Goal: Task Accomplishment & Management: Complete application form

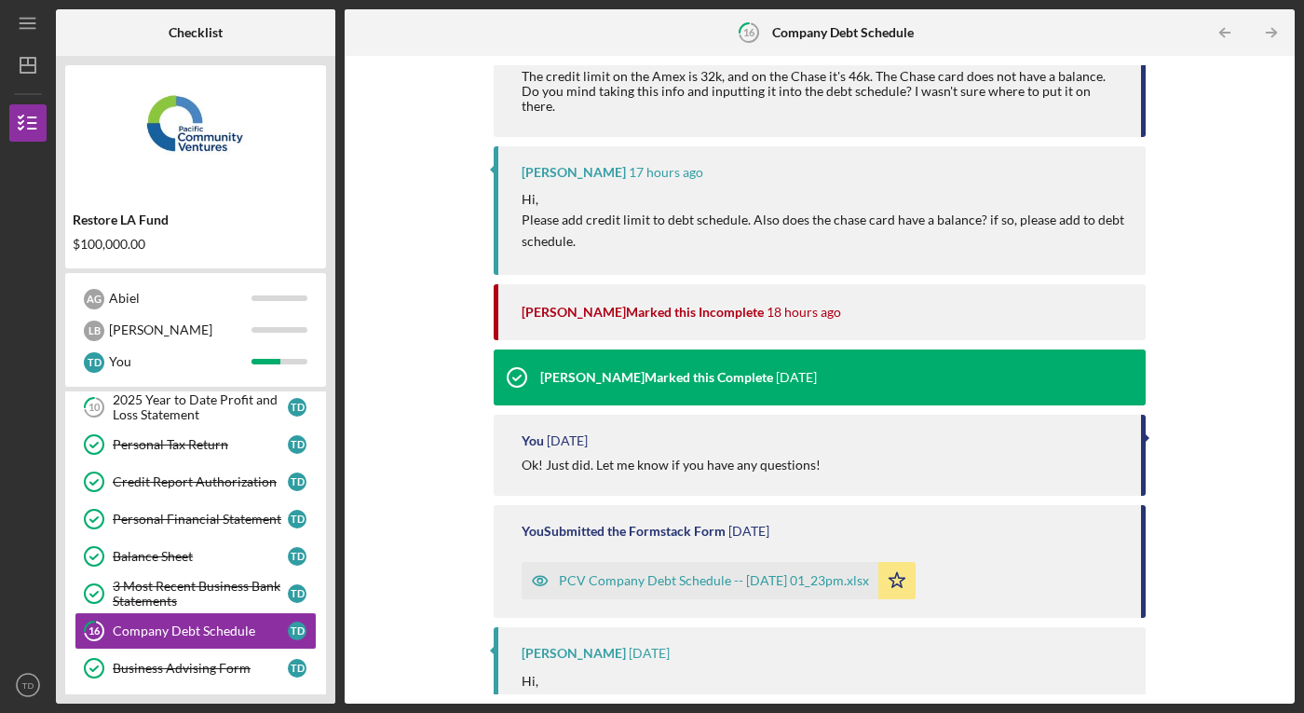
scroll to position [361, 0]
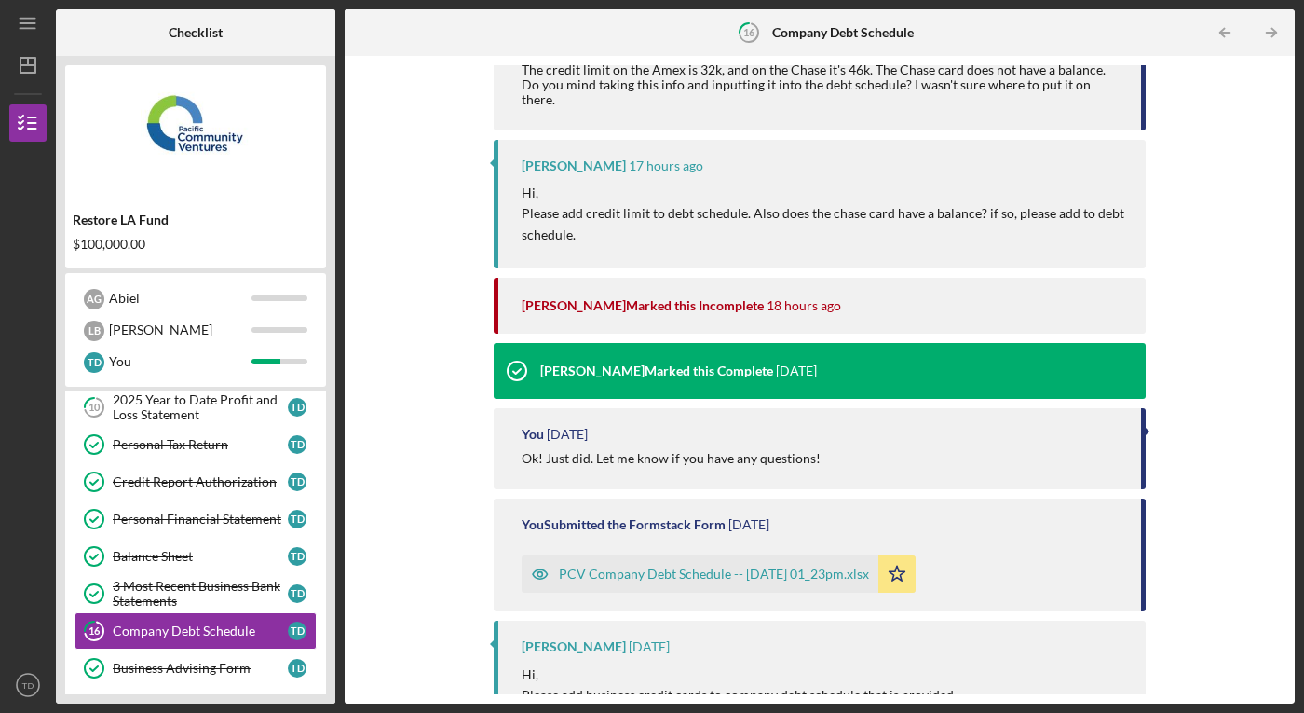
click at [740, 566] on div "PCV Company Debt Schedule -- [DATE] 01_23pm.xlsx" at bounding box center [714, 573] width 310 height 15
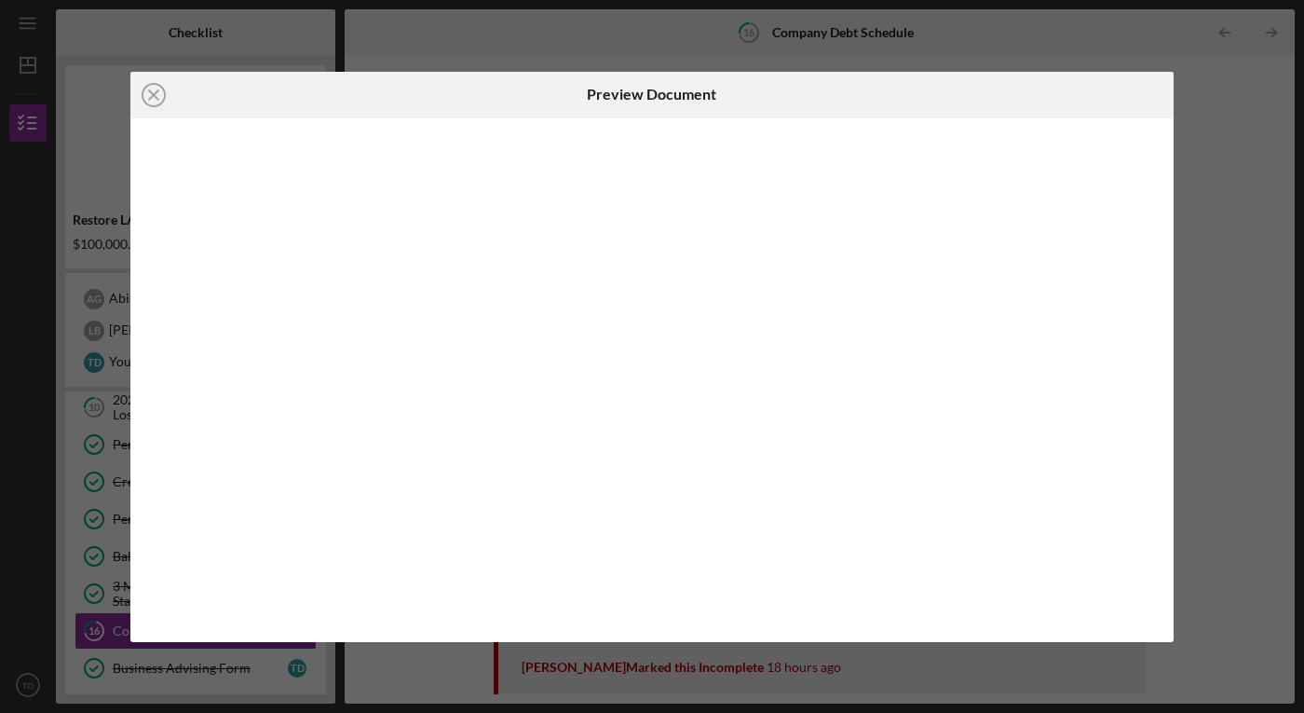
scroll to position [541, 0]
click at [158, 95] on icon "Icon/Close" at bounding box center [153, 95] width 47 height 47
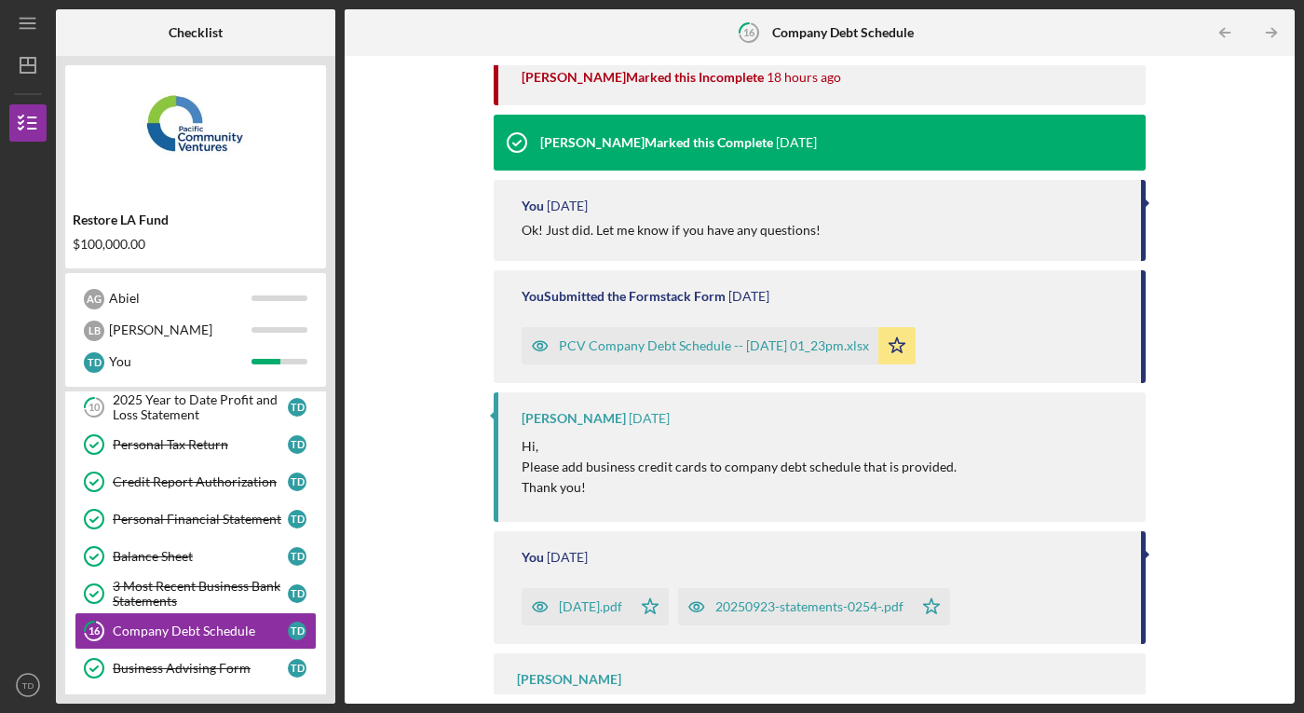
scroll to position [626, 0]
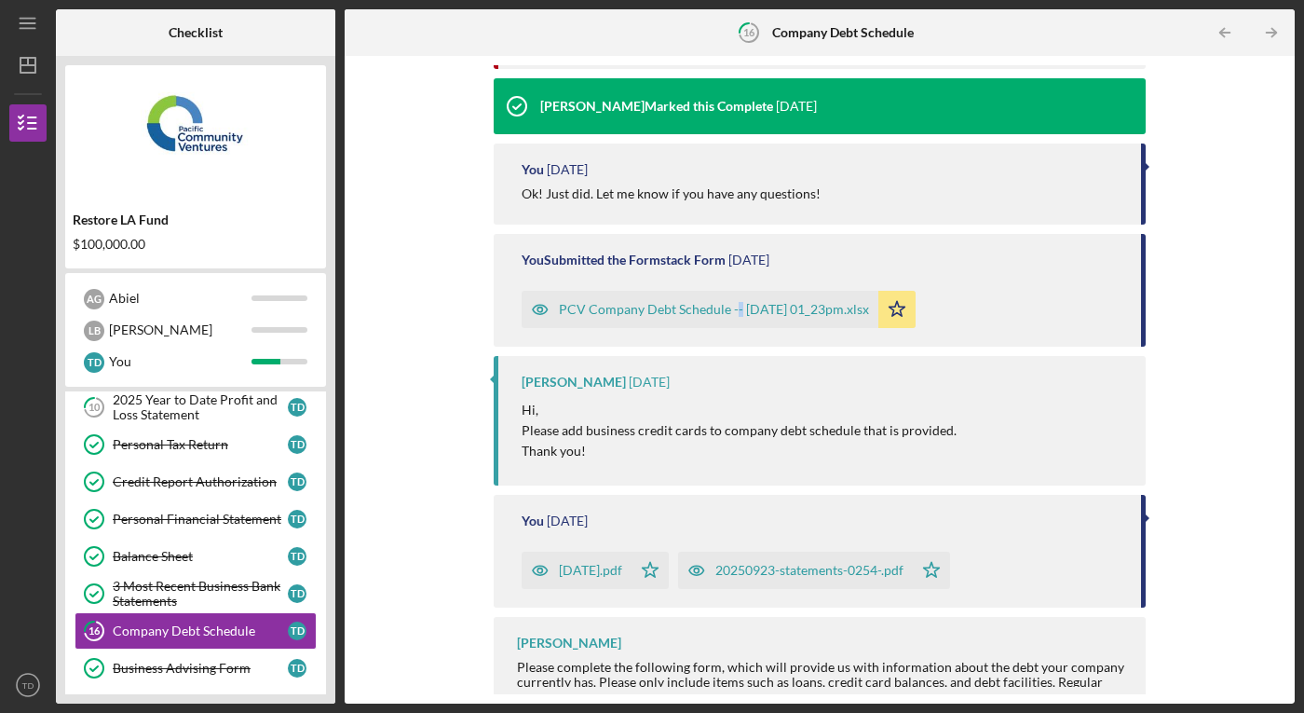
click at [698, 302] on div "PCV Company Debt Schedule -- [DATE] 01_23pm.xlsx" at bounding box center [714, 309] width 310 height 15
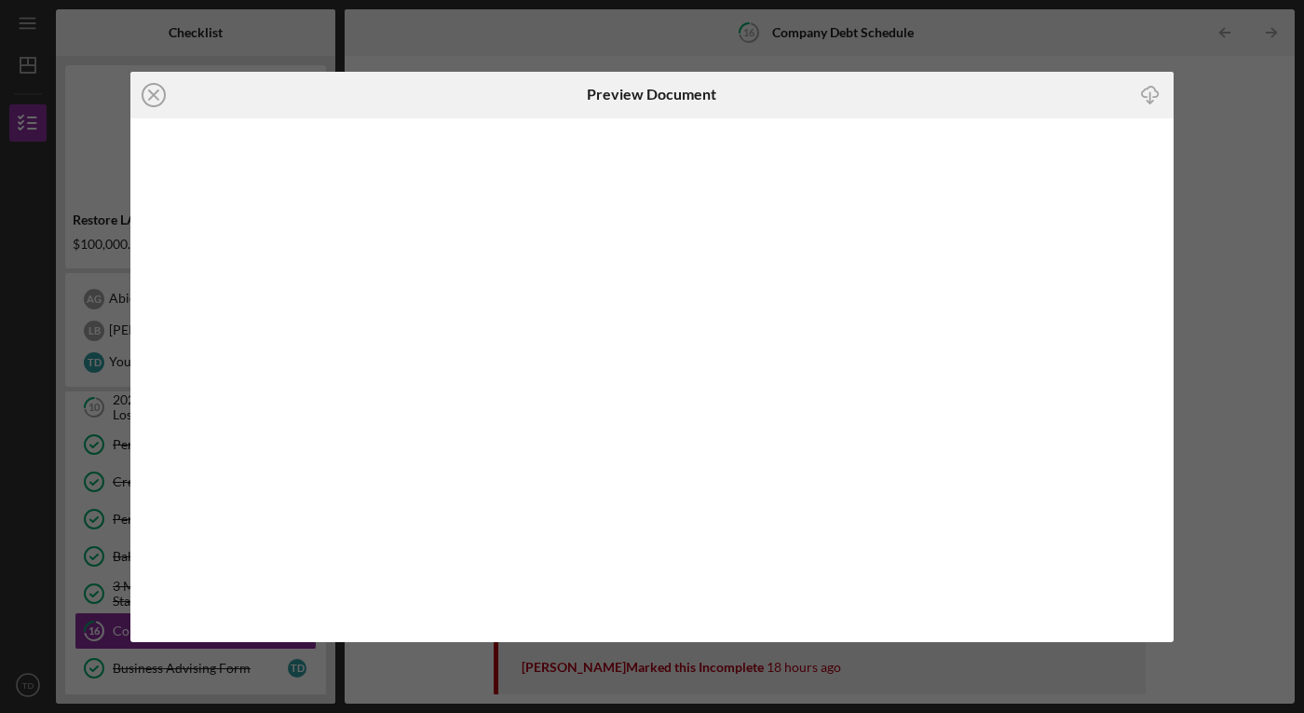
click at [1153, 95] on icon "Icon/Download" at bounding box center [1150, 95] width 42 height 42
click at [151, 90] on line at bounding box center [153, 94] width 9 height 9
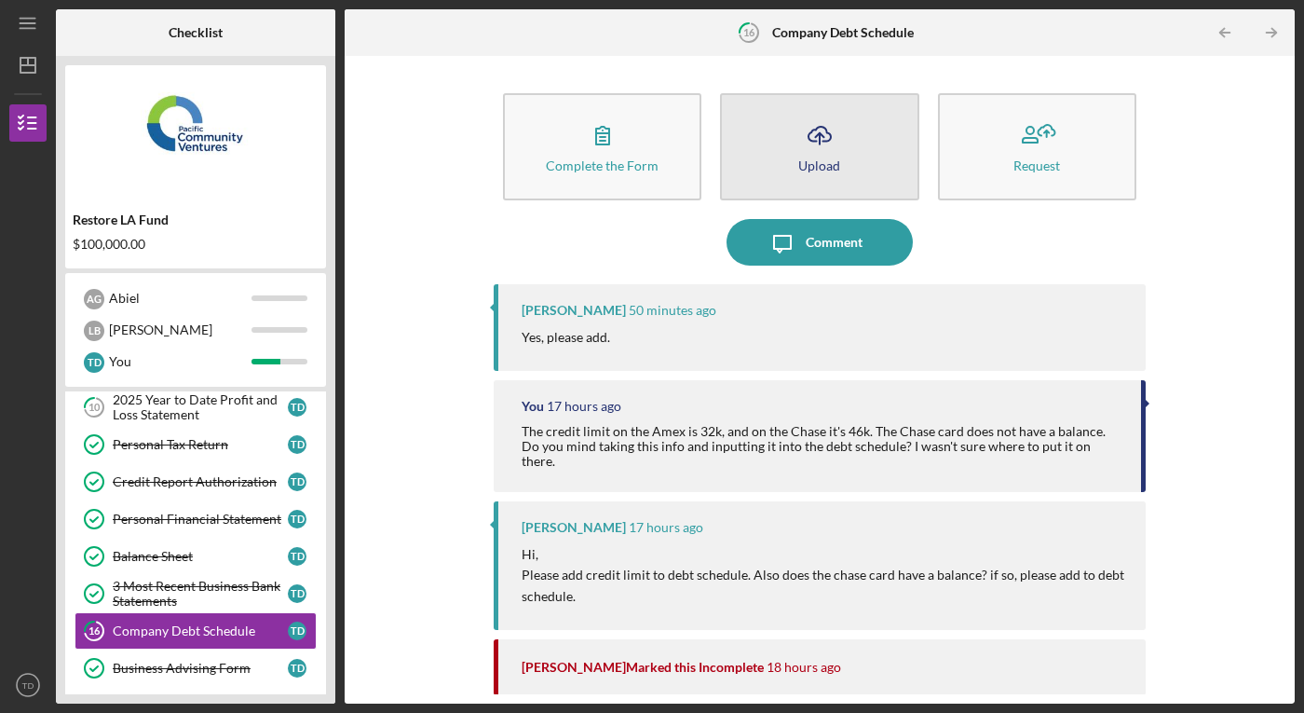
click at [806, 154] on icon "Icon/Upload" at bounding box center [819, 135] width 47 height 47
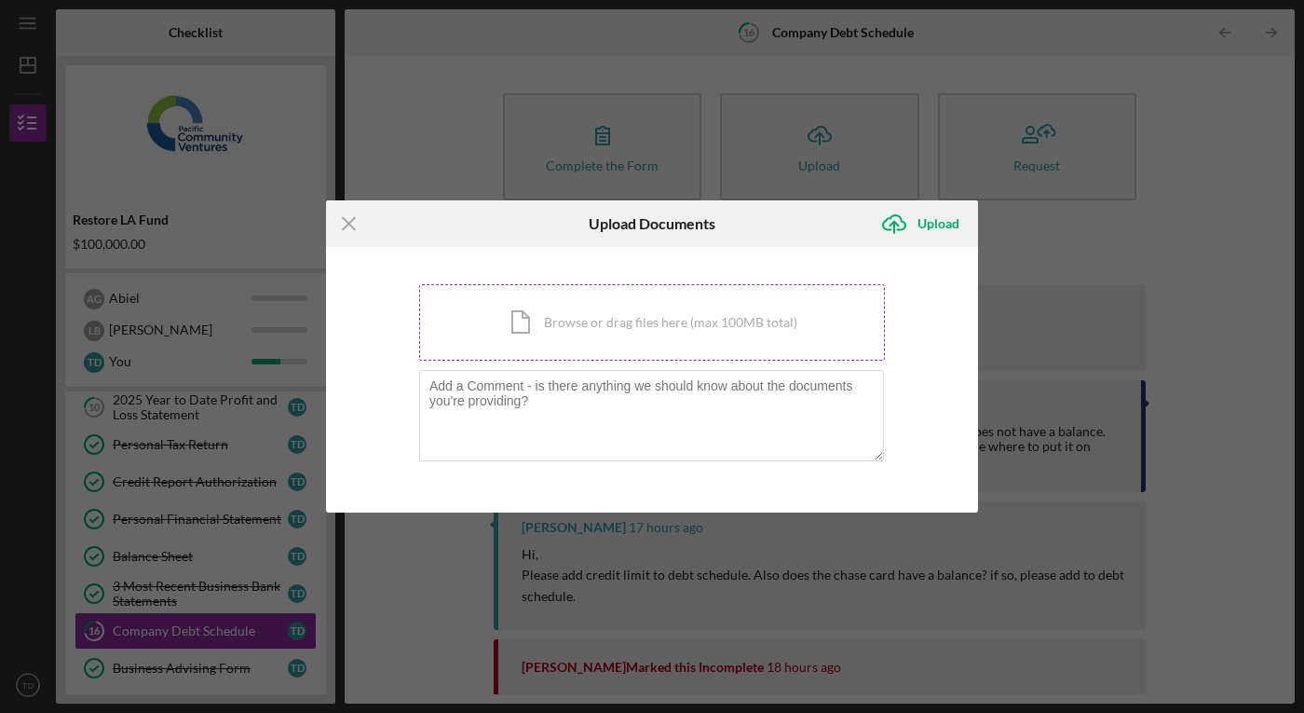
click at [672, 317] on div "Icon/Document Browse or drag files here (max 100MB total) Tap to choose files o…" at bounding box center [652, 322] width 466 height 76
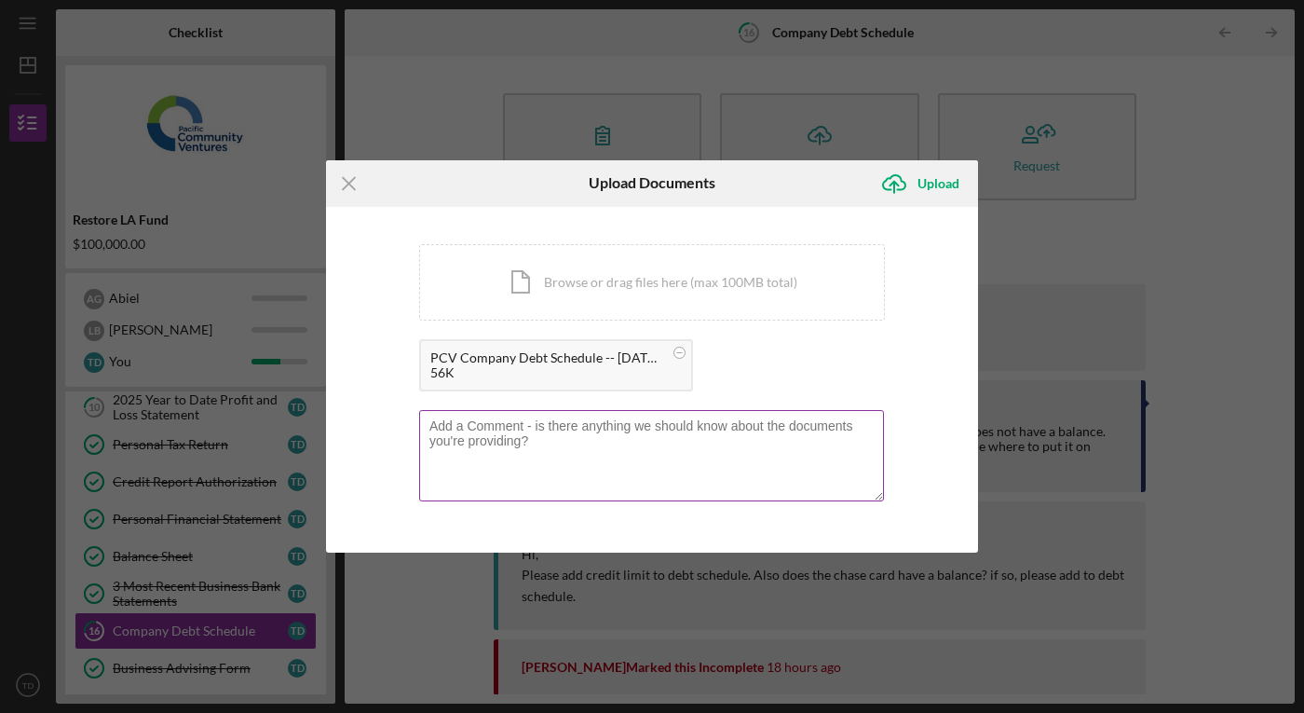
click at [557, 445] on textarea at bounding box center [651, 455] width 465 height 91
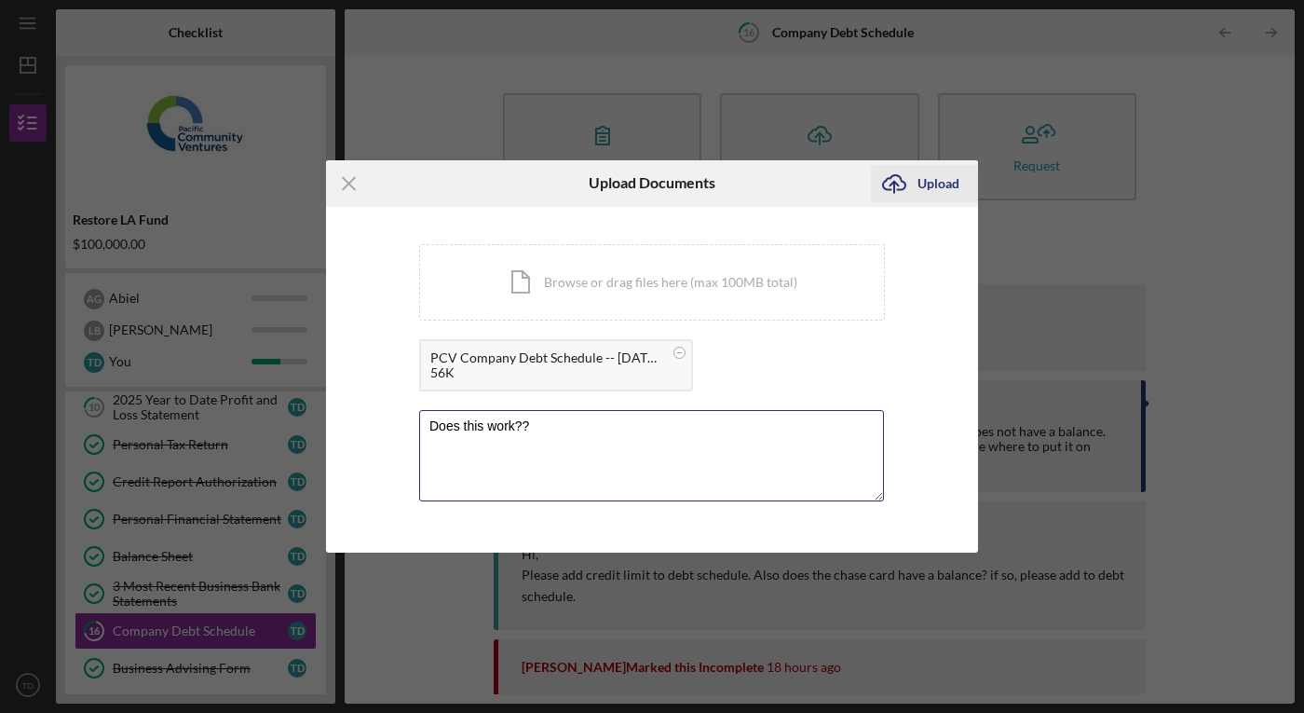
type textarea "Does this work??"
click at [930, 183] on div "Upload" at bounding box center [938, 183] width 42 height 37
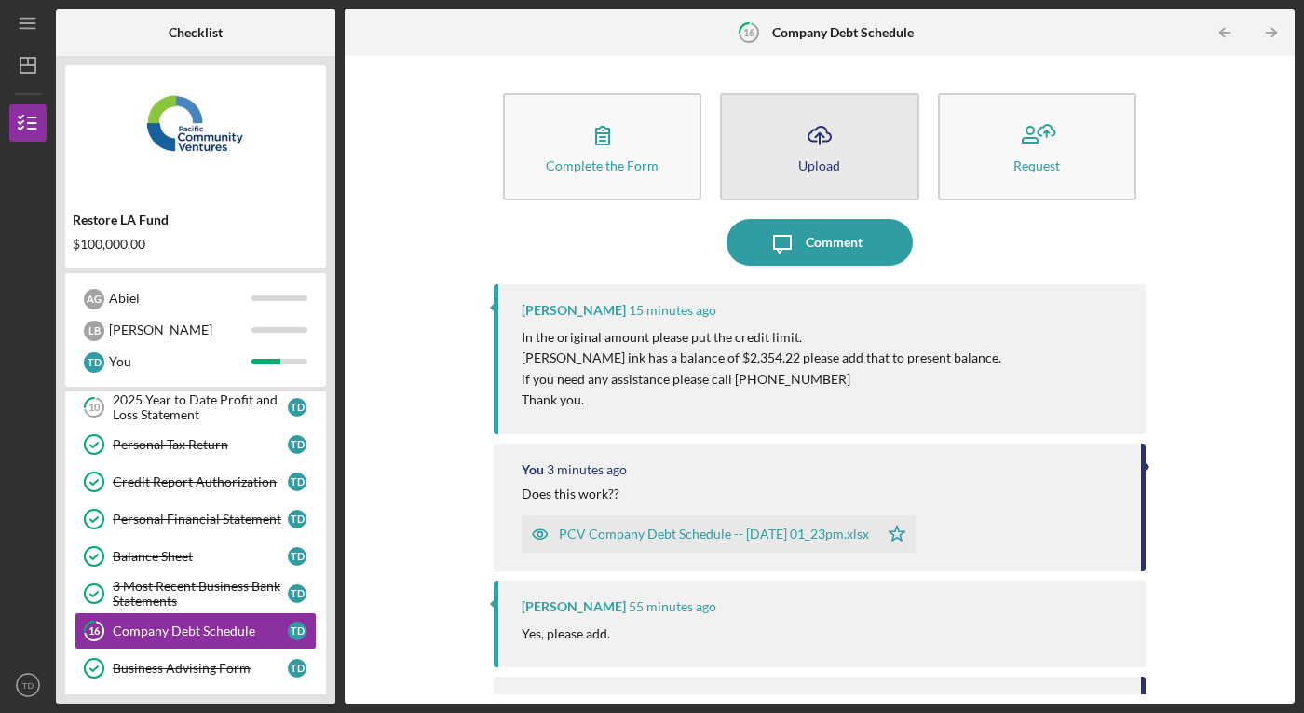
click at [834, 160] on div "Upload" at bounding box center [819, 165] width 42 height 14
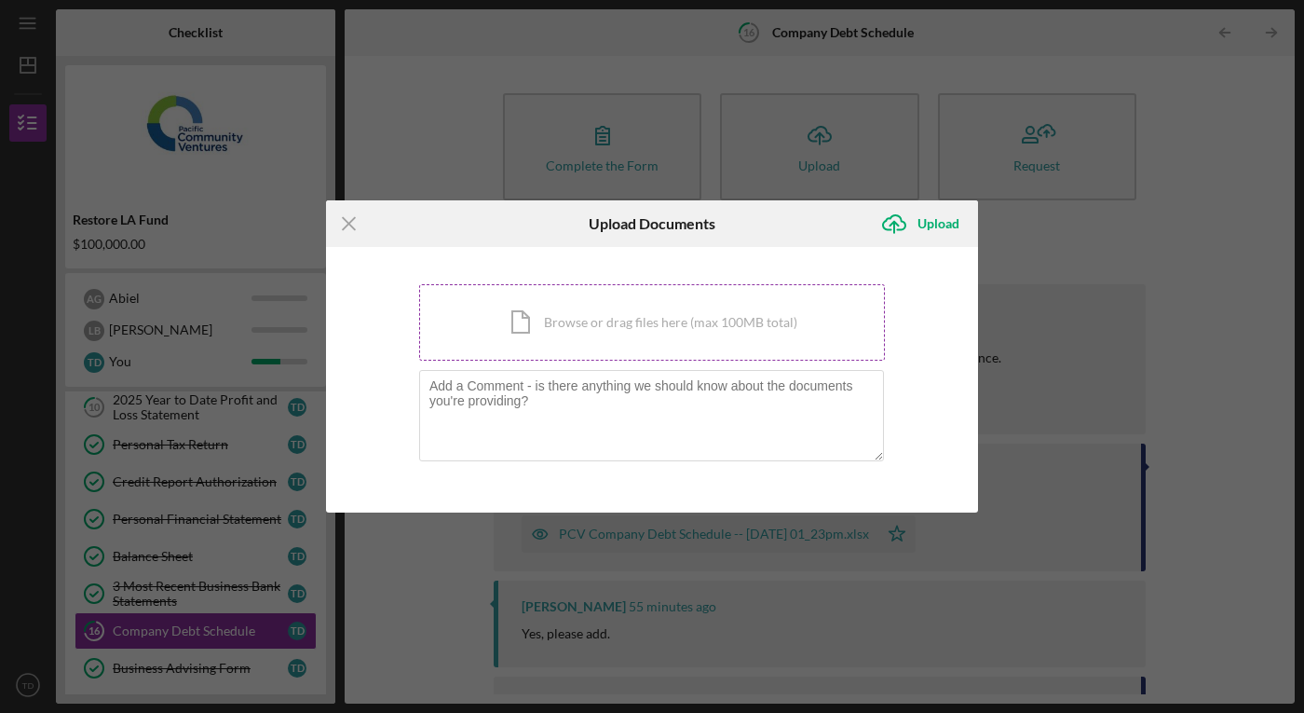
click at [581, 332] on div "Icon/Document Browse or drag files here (max 100MB total) Tap to choose files o…" at bounding box center [652, 322] width 466 height 76
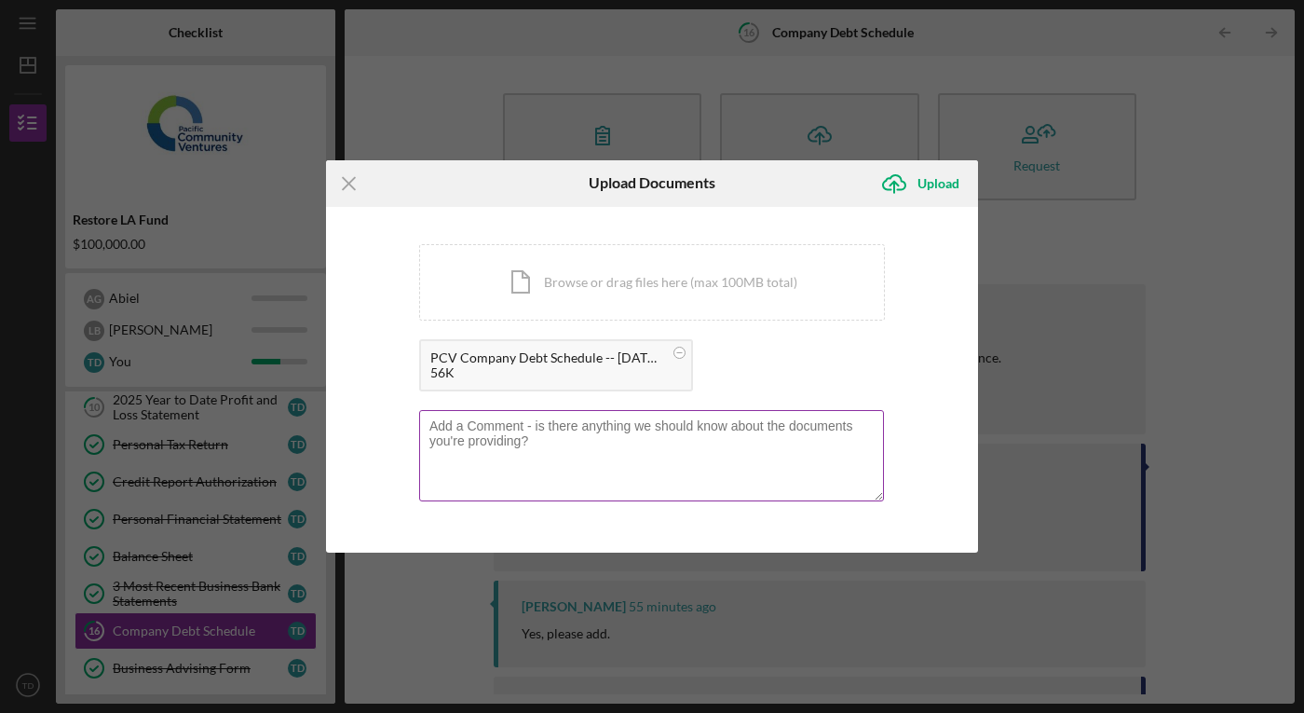
click at [678, 459] on textarea at bounding box center [651, 455] width 465 height 91
type textarea "Oh got it -- sorry about that. Should be good now?"
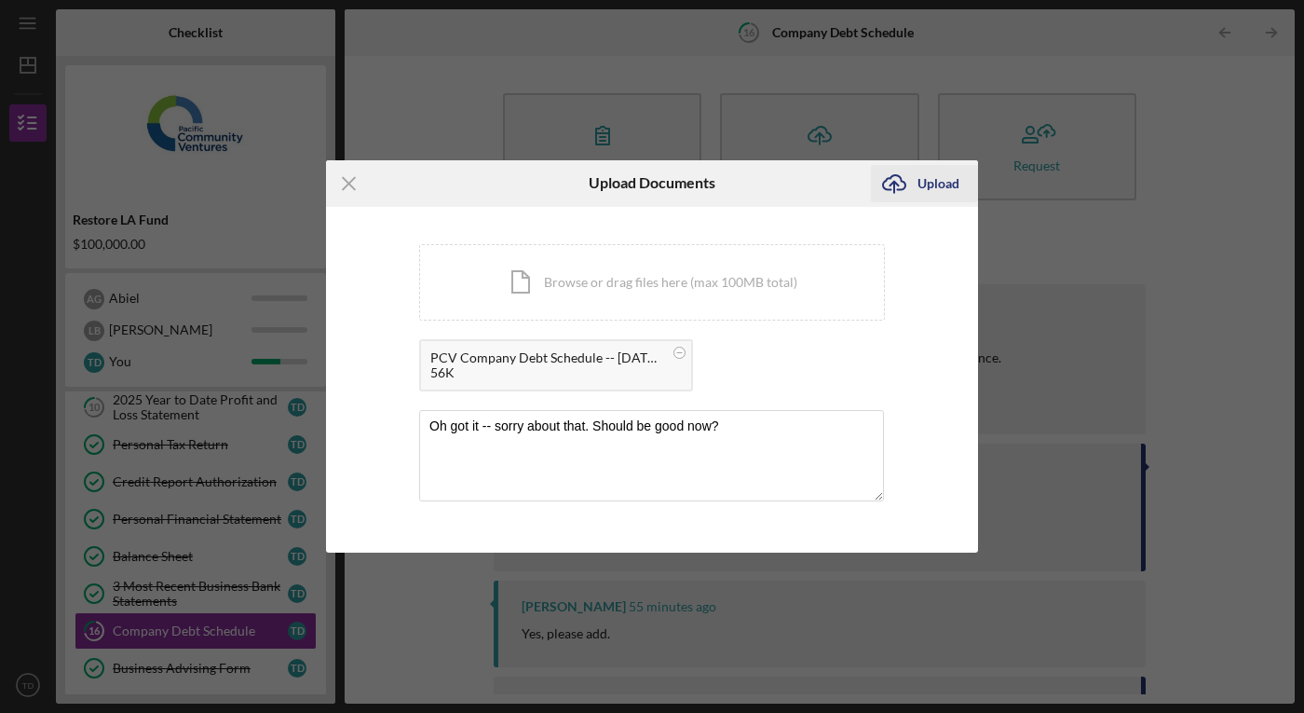
click at [924, 183] on div "Upload" at bounding box center [938, 183] width 42 height 37
